Goal: Contribute content: Add original content to the website for others to see

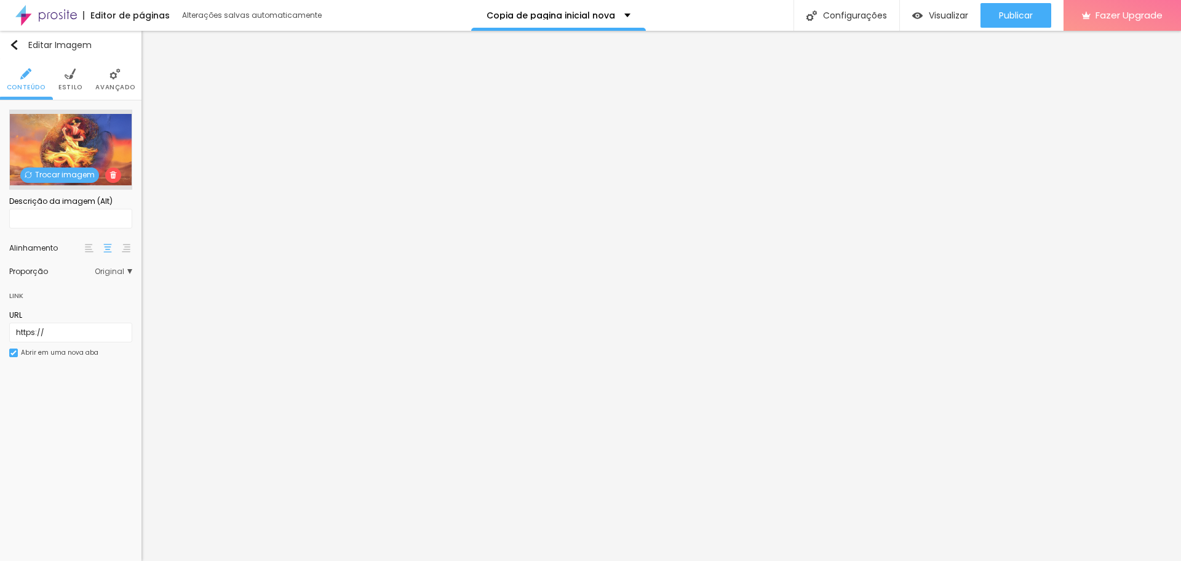
click at [53, 173] on span "Trocar imagem" at bounding box center [59, 174] width 79 height 15
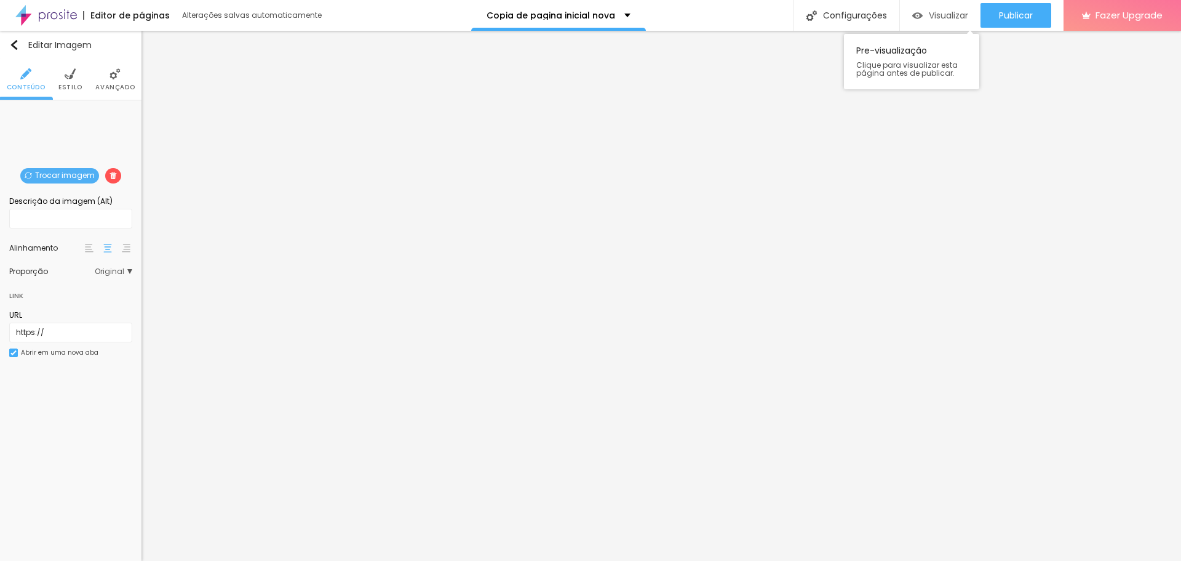
click at [946, 15] on span "Visualizar" at bounding box center [948, 15] width 39 height 10
click at [71, 85] on span "Estilo" at bounding box center [70, 87] width 24 height 6
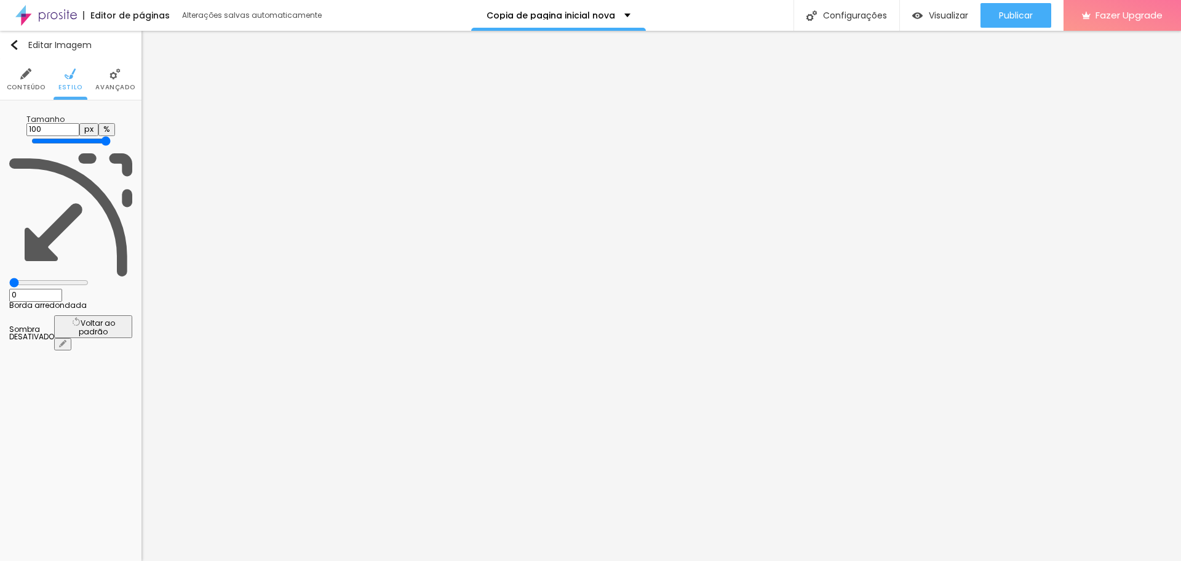
click at [115, 70] on img at bounding box center [115, 73] width 11 height 11
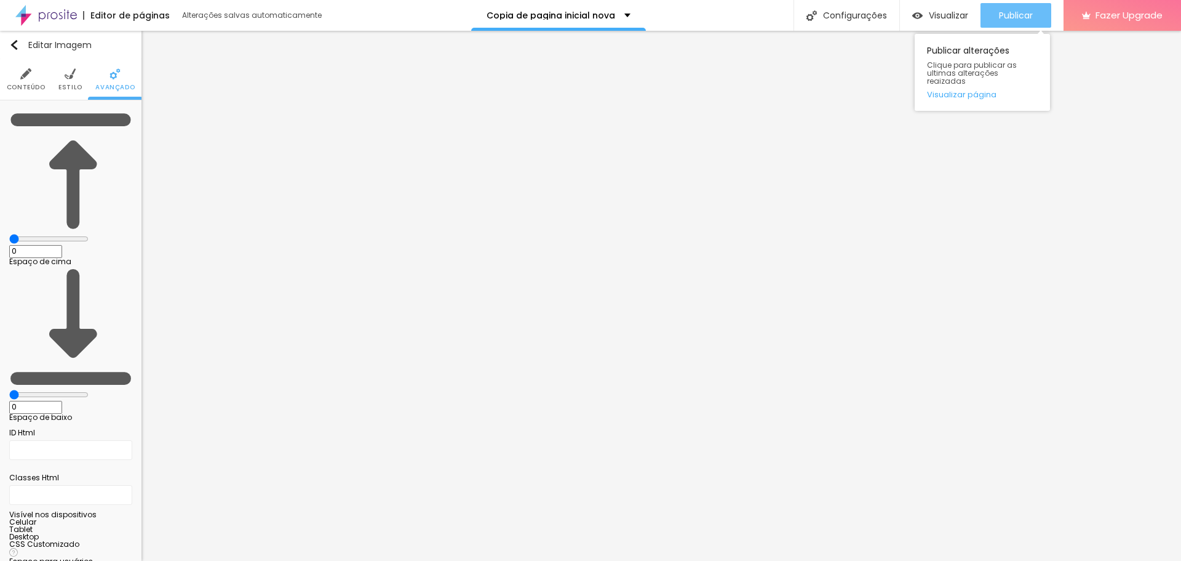
click at [1015, 20] on span "Publicar" at bounding box center [1016, 15] width 34 height 10
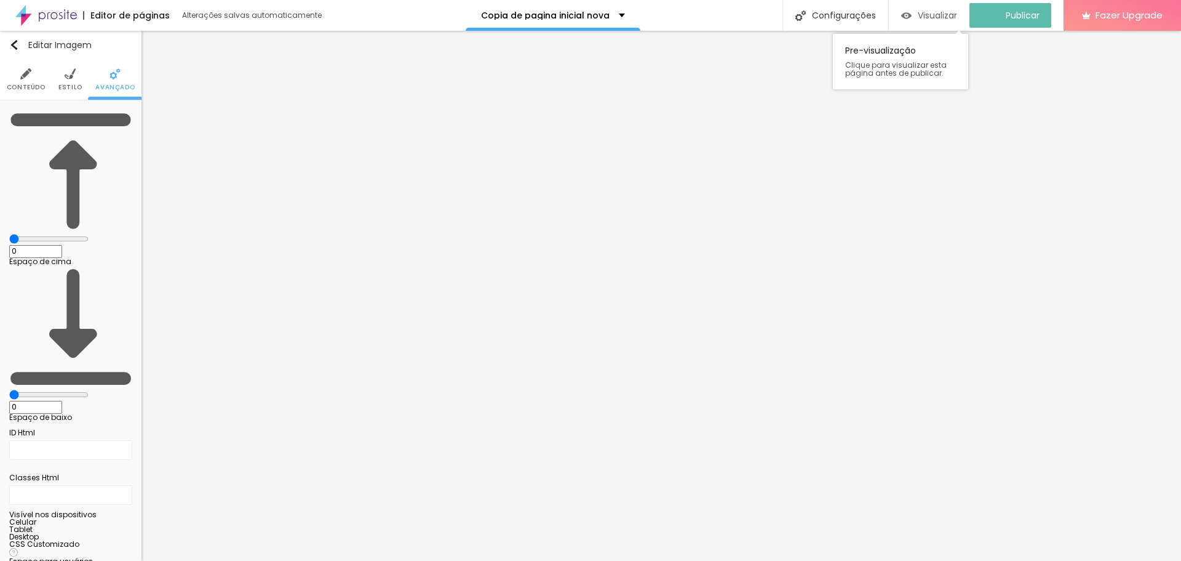
click at [957, 19] on span "Visualizar" at bounding box center [937, 15] width 39 height 10
drag, startPoint x: 10, startPoint y: 44, endPoint x: 44, endPoint y: 102, distance: 67.3
click at [10, 44] on img "button" at bounding box center [14, 45] width 10 height 10
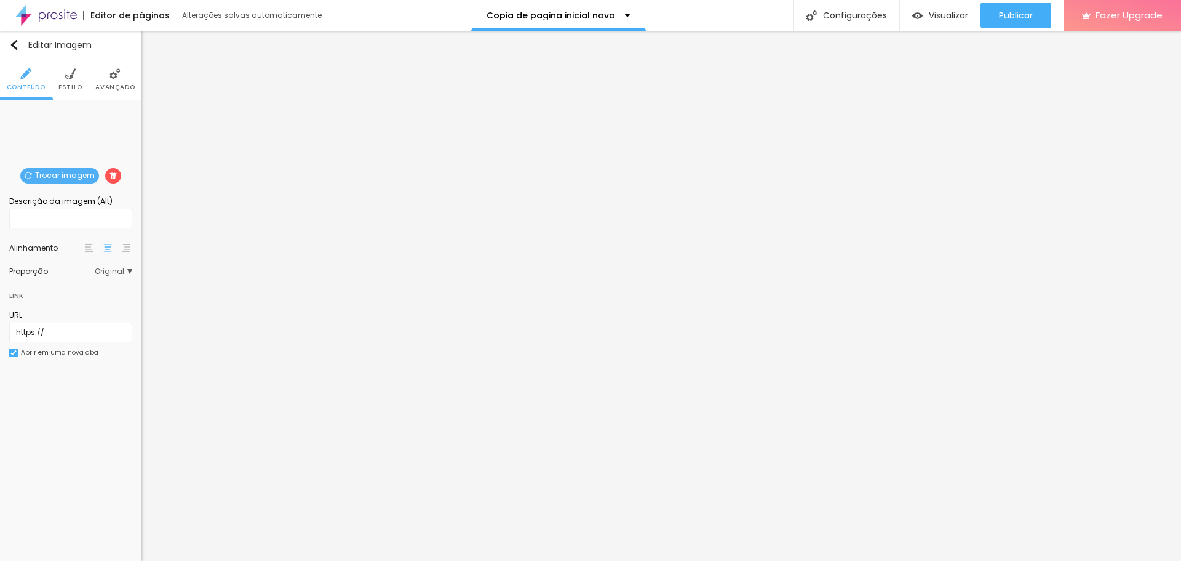
click at [65, 178] on span "Trocar imagem" at bounding box center [59, 175] width 79 height 15
drag, startPoint x: 720, startPoint y: 324, endPoint x: 710, endPoint y: 323, distance: 9.9
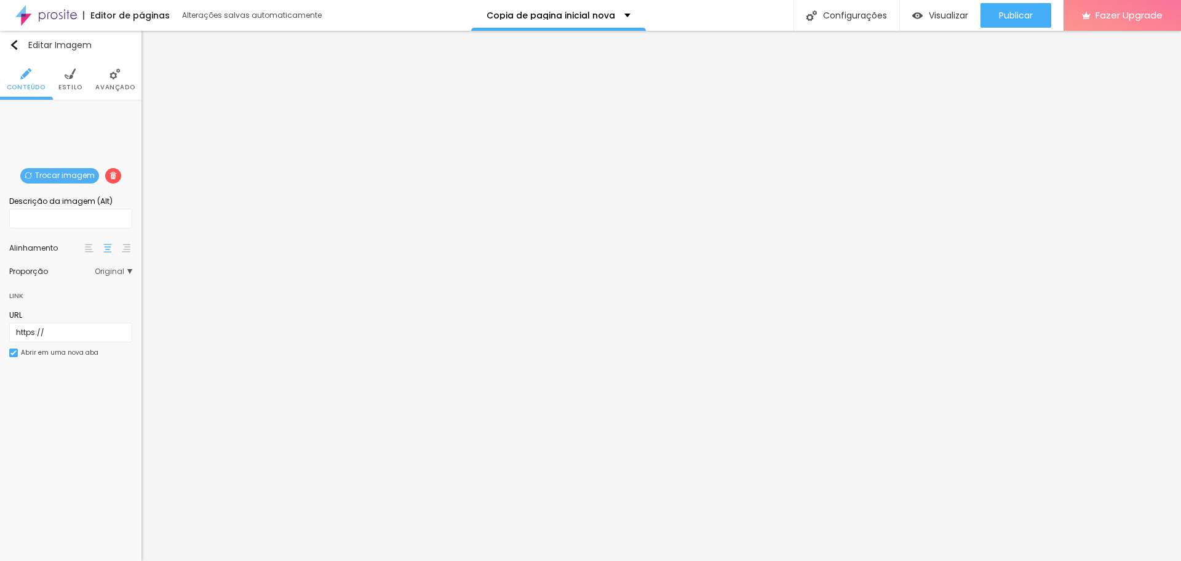
click at [1015, 12] on span "Publicar" at bounding box center [1016, 15] width 34 height 10
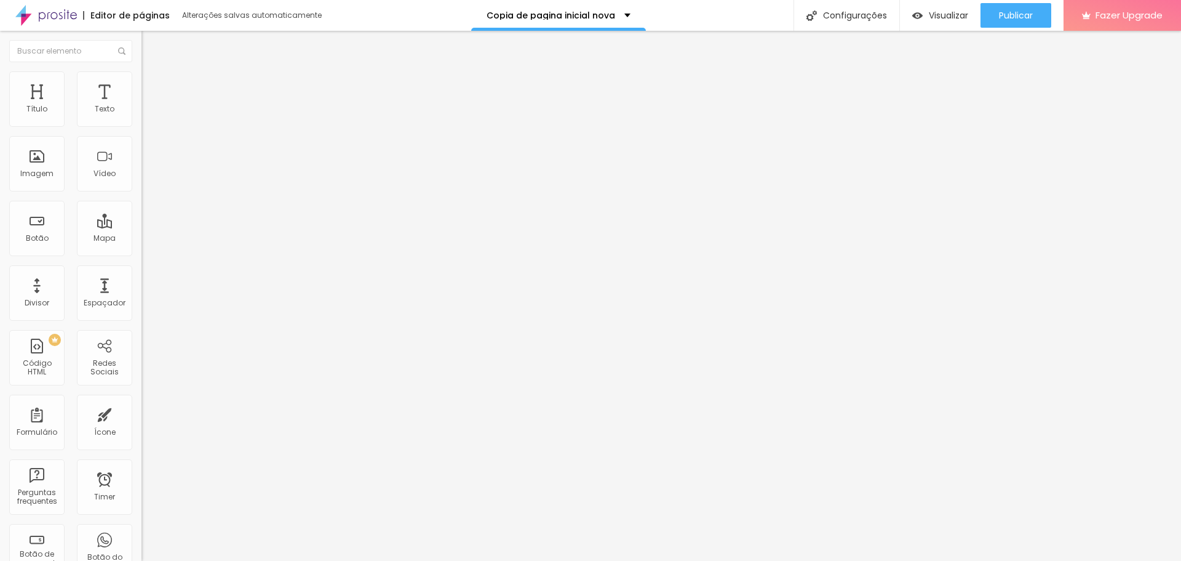
click at [61, 20] on img at bounding box center [46, 15] width 62 height 31
click at [142, 72] on li "Estilo" at bounding box center [213, 77] width 142 height 12
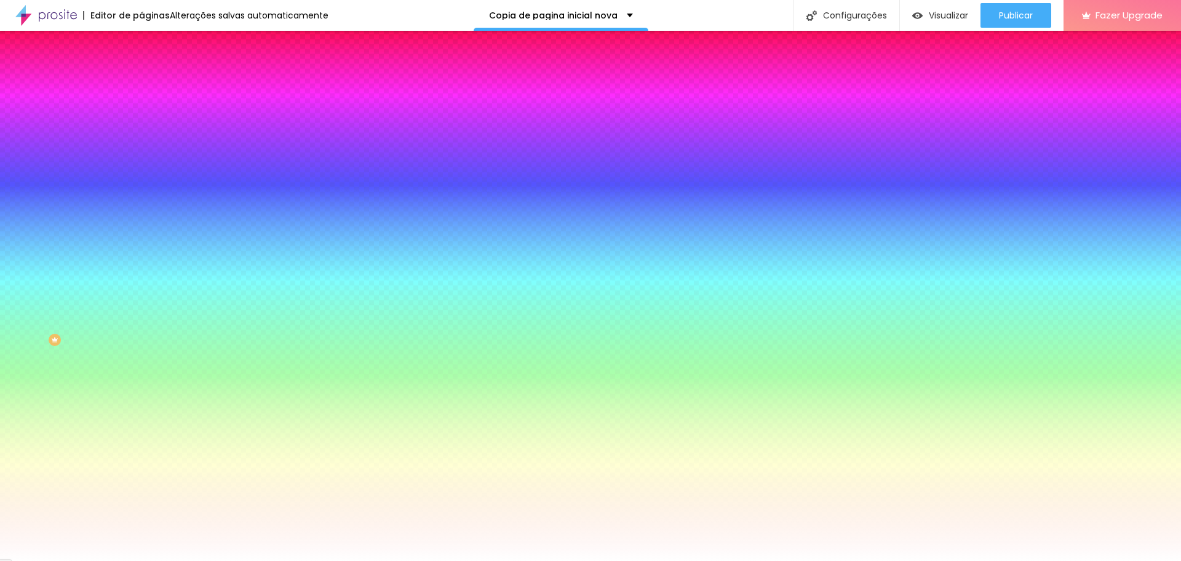
click at [142, 113] on span "Adicionar imagem" at bounding box center [181, 108] width 79 height 10
